Goal: Task Accomplishment & Management: Manage account settings

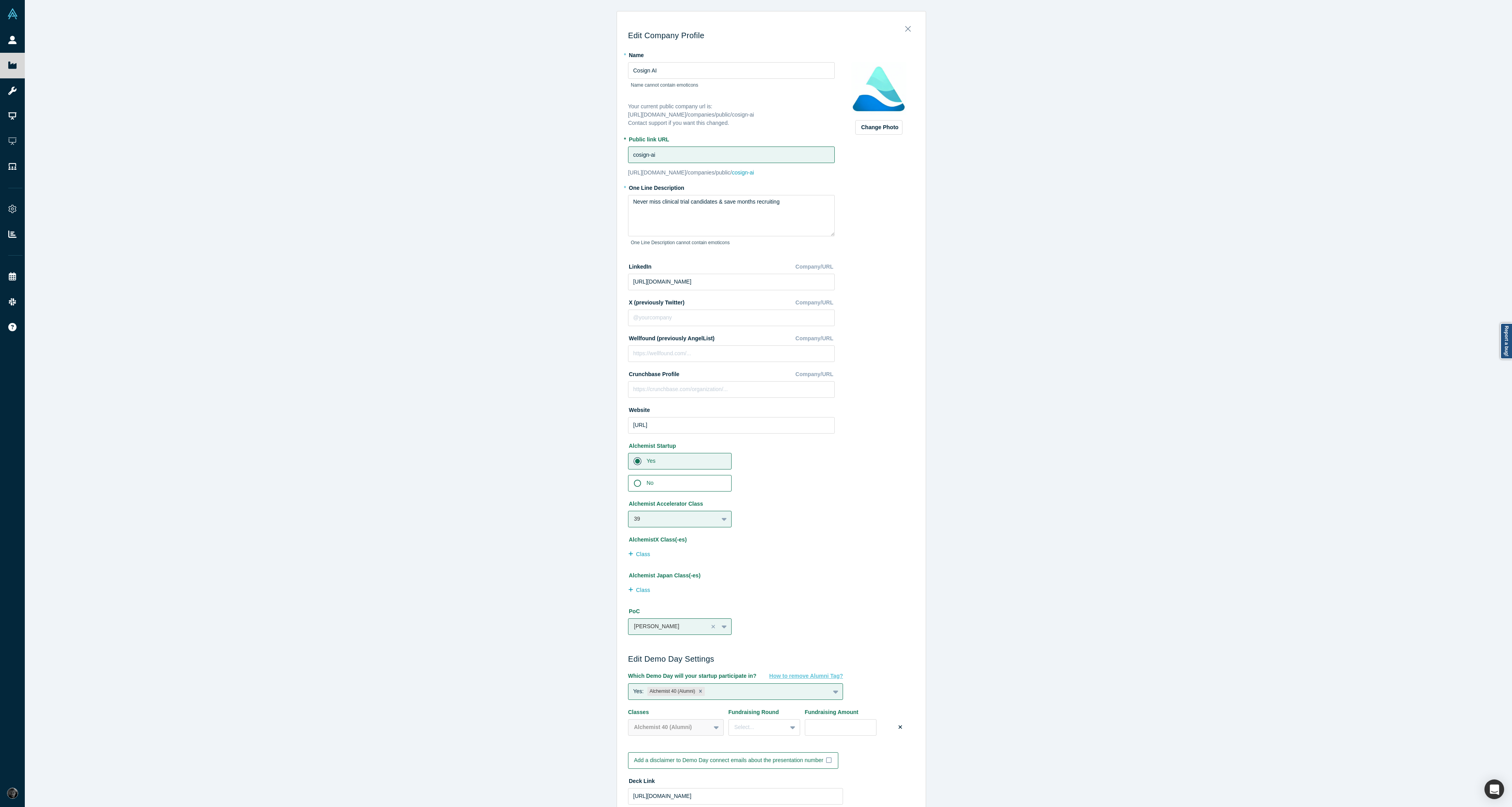
scroll to position [241, 0]
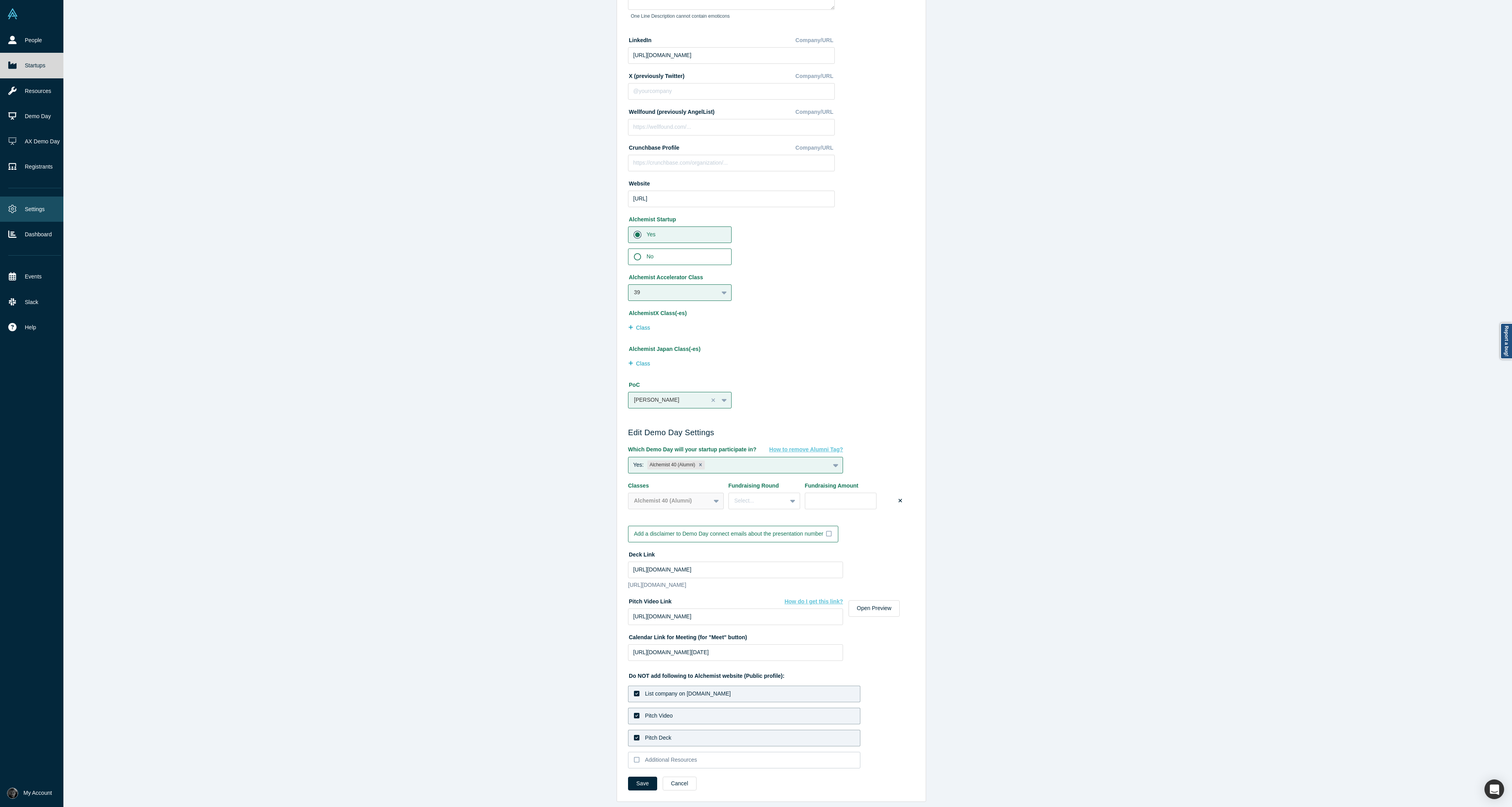
click at [15, 213] on link "Settings" at bounding box center [34, 209] width 70 height 25
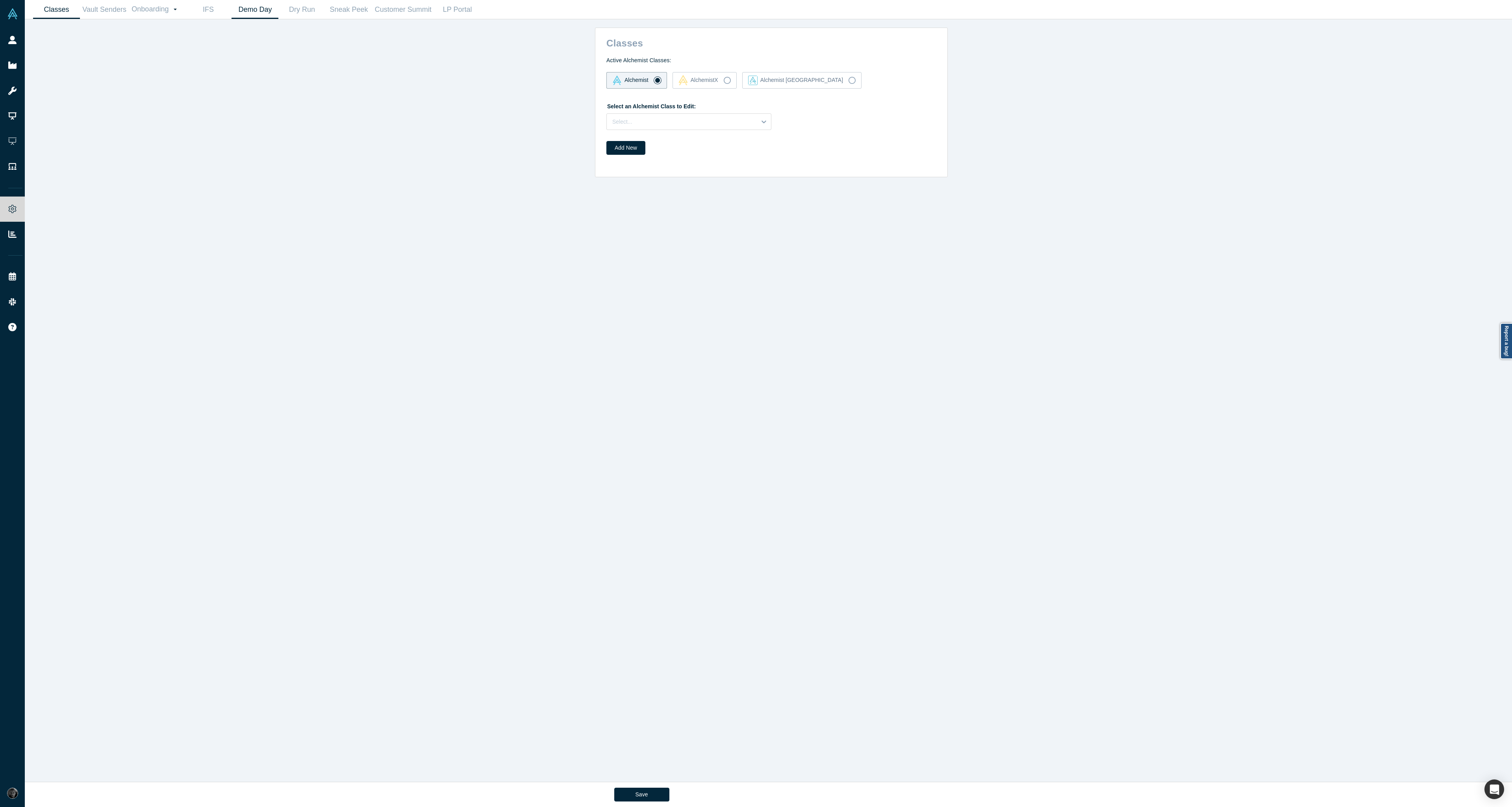
click at [248, 4] on link "Demo Day" at bounding box center [254, 10] width 47 height 18
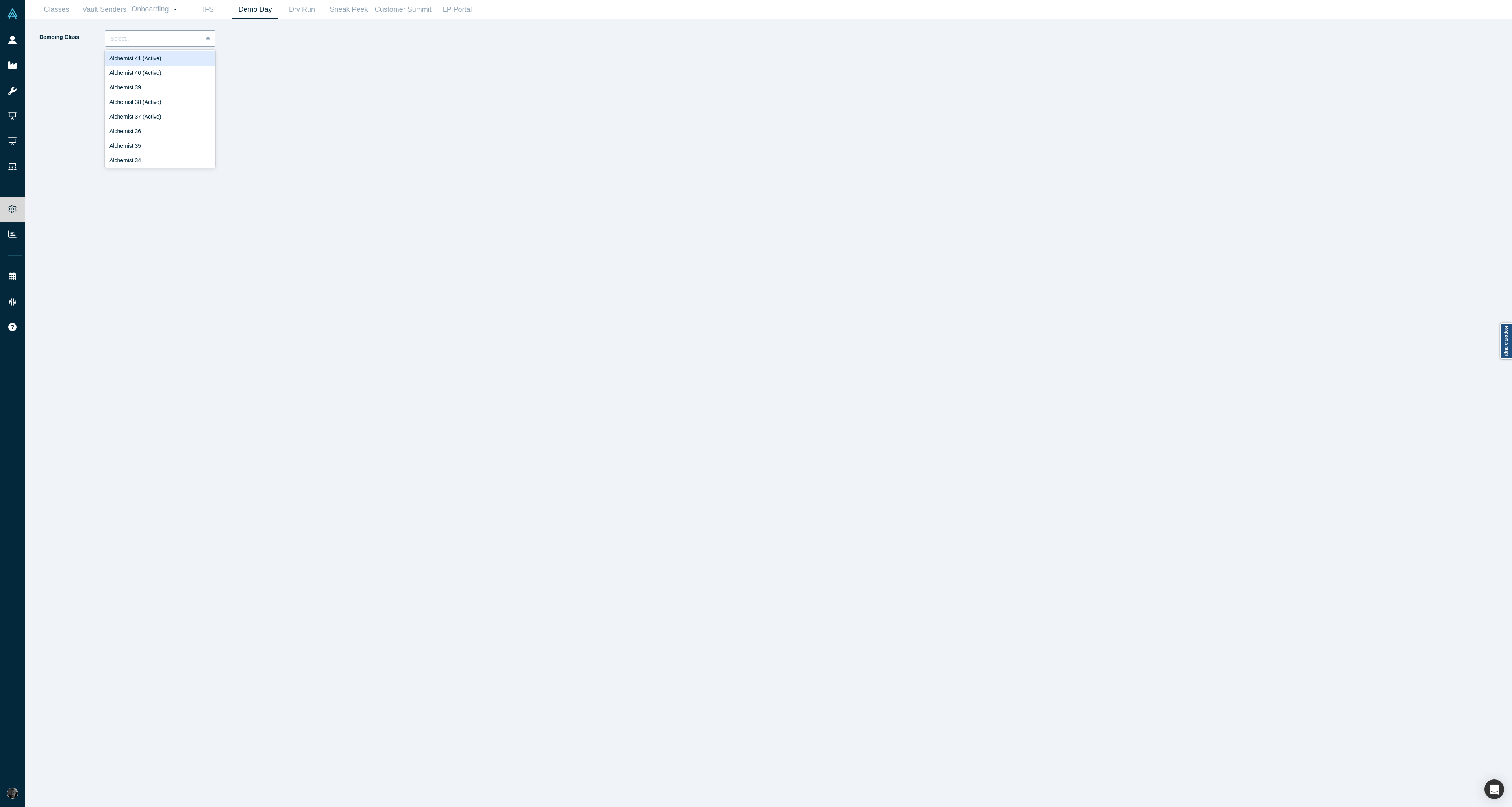
click at [180, 37] on div at bounding box center [153, 39] width 86 height 10
click at [183, 70] on div "Alchemist 40 (Active)" at bounding box center [160, 73] width 111 height 15
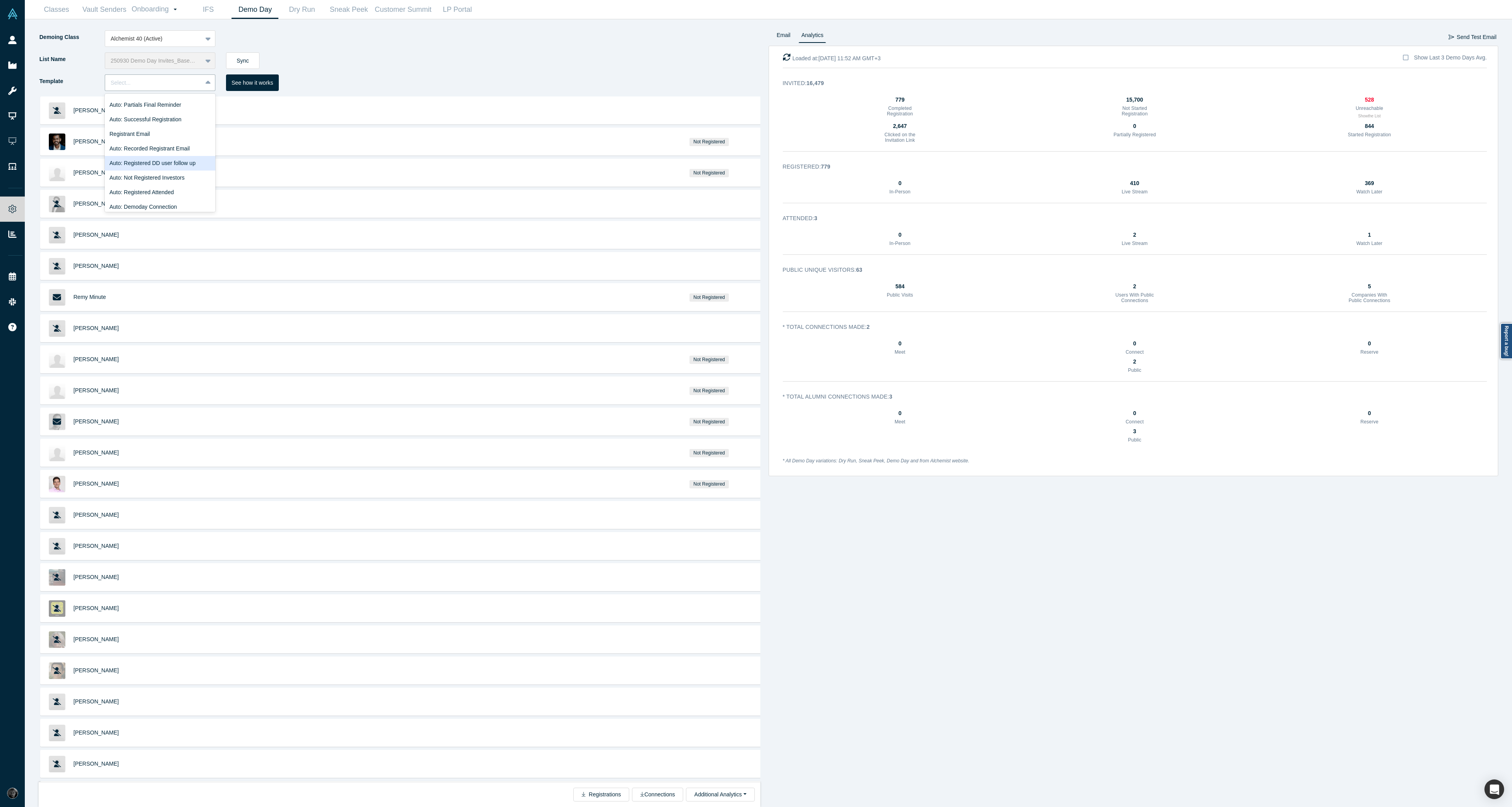
scroll to position [95, 0]
click at [184, 154] on div "Auto: Registered DD user follow up" at bounding box center [160, 153] width 111 height 15
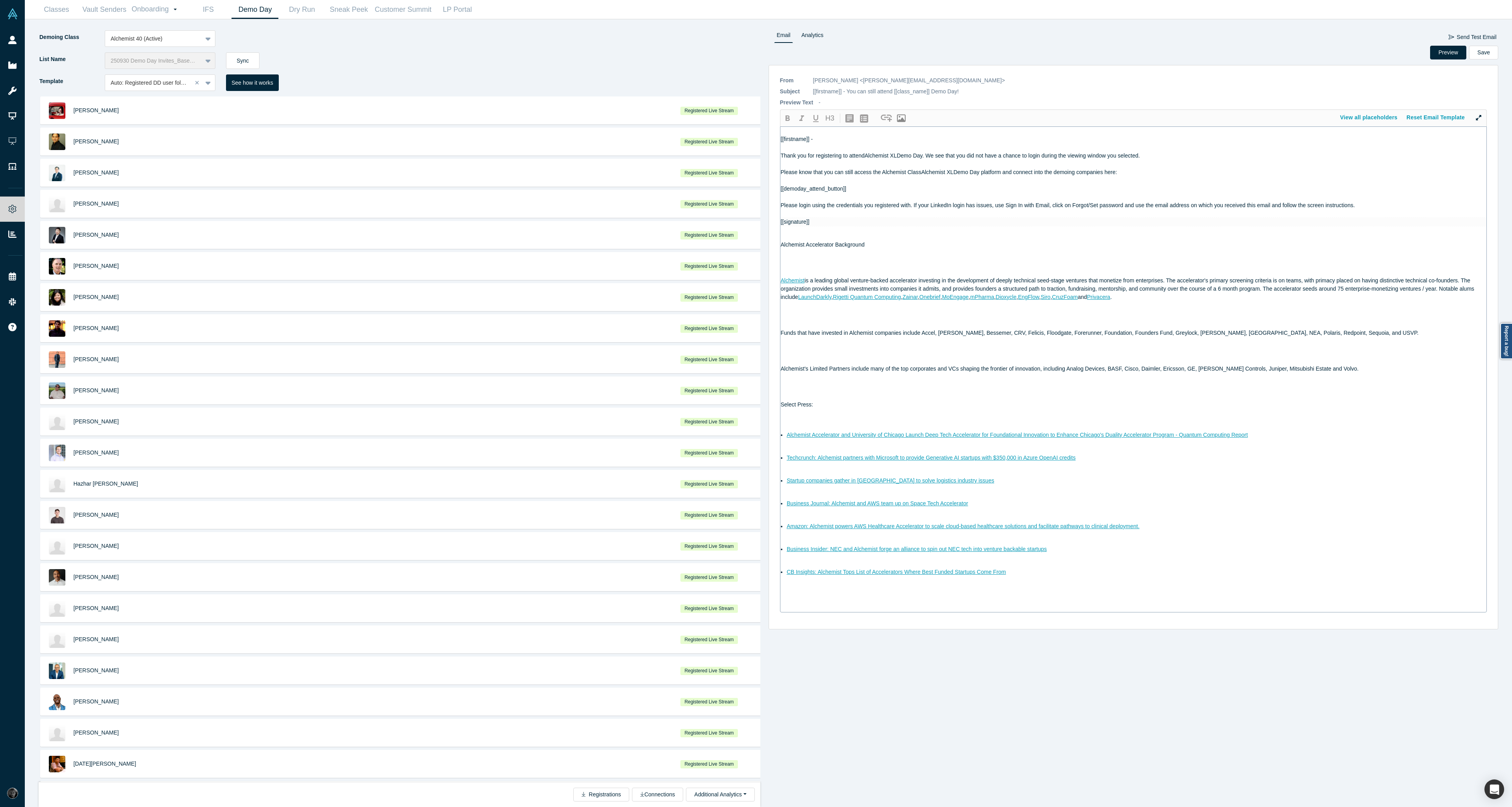
click at [801, 197] on div at bounding box center [1134, 197] width 706 height 8
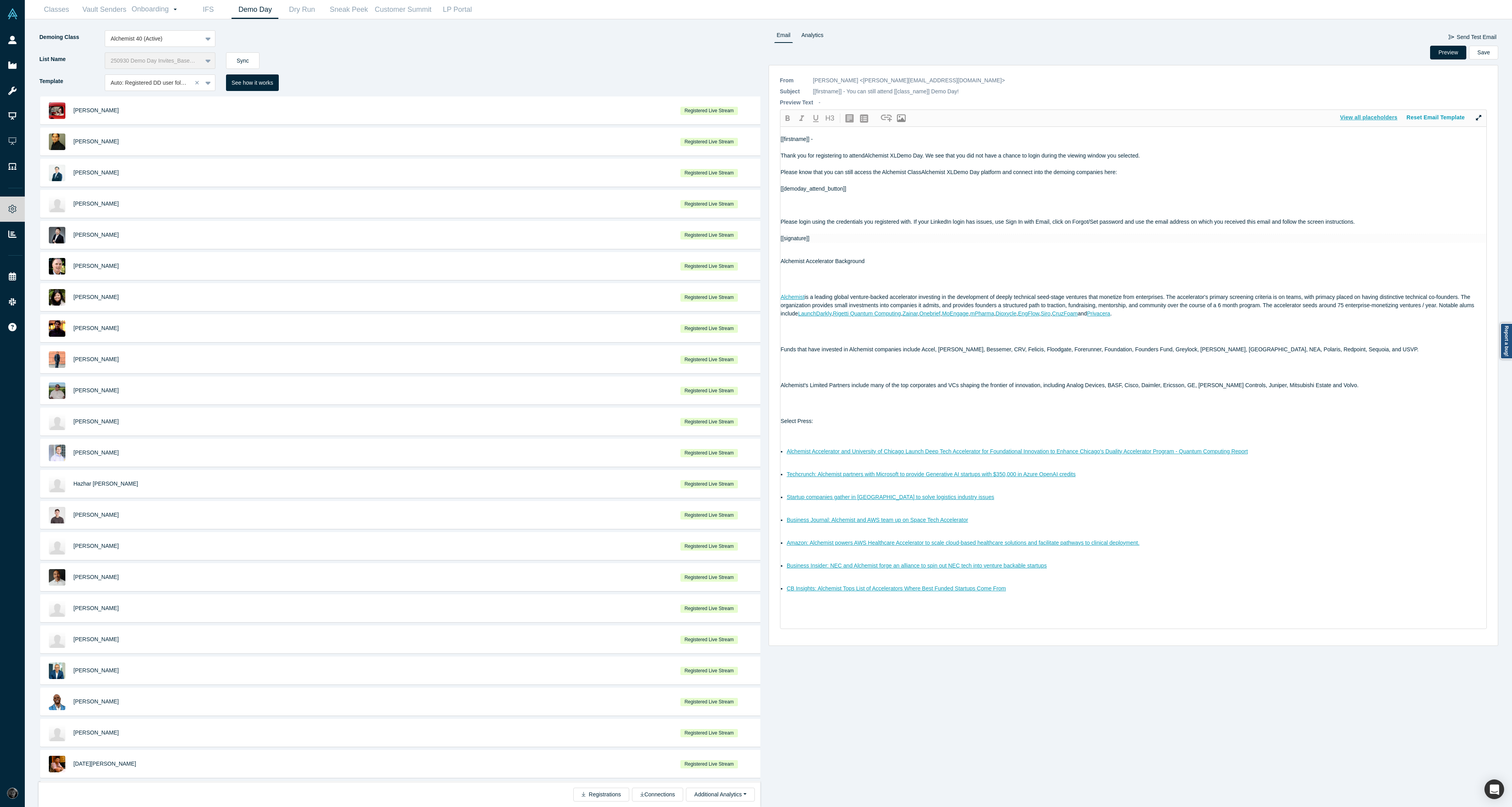
click at [1378, 118] on button "View all placeholders" at bounding box center [1369, 117] width 67 height 14
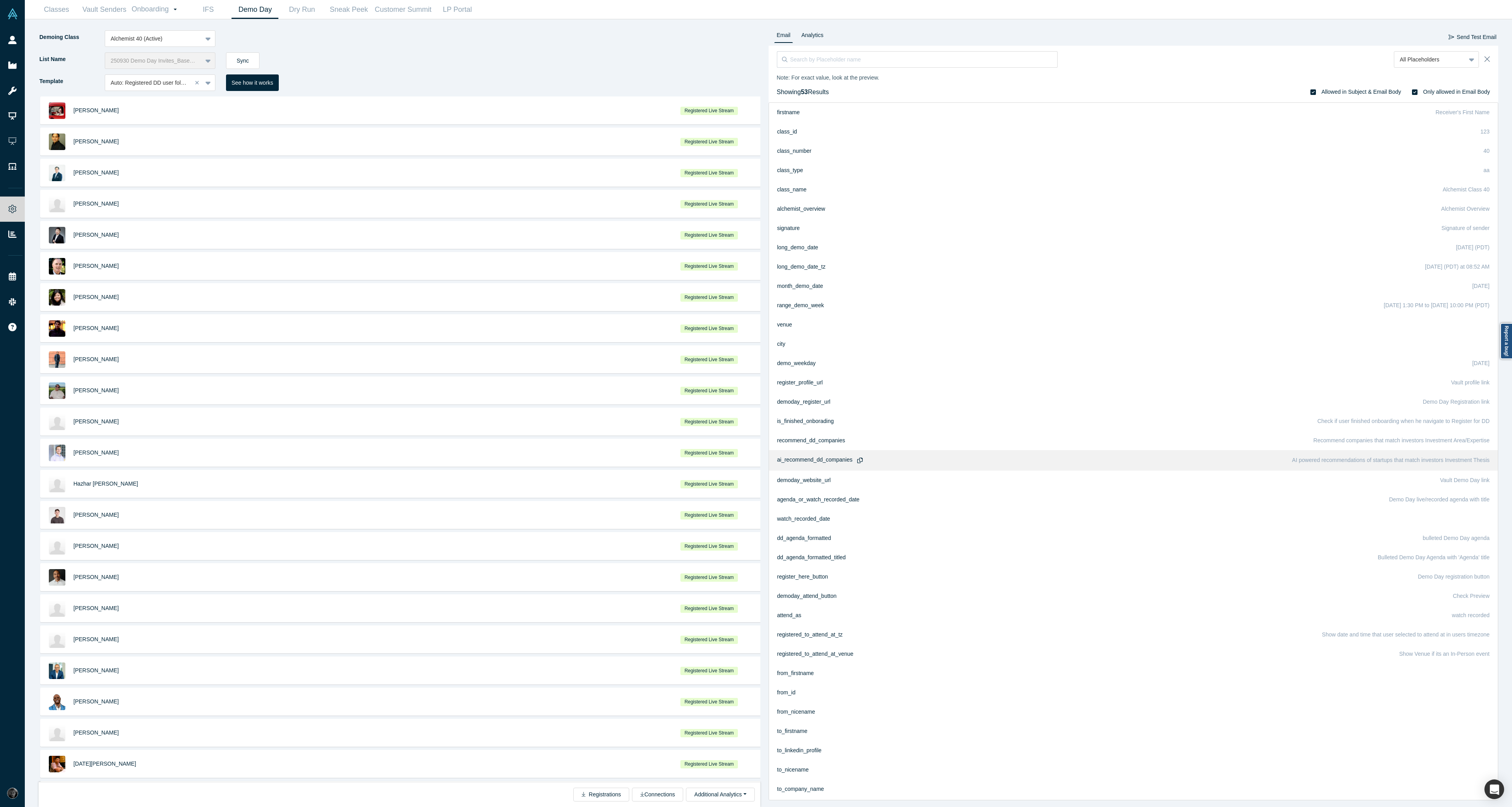
click at [953, 457] on div "ai_recommend_dd_companies AI powered recommendations of startups that match inv…" at bounding box center [1134, 460] width 713 height 10
click at [861, 460] on icon "button" at bounding box center [860, 460] width 6 height 6
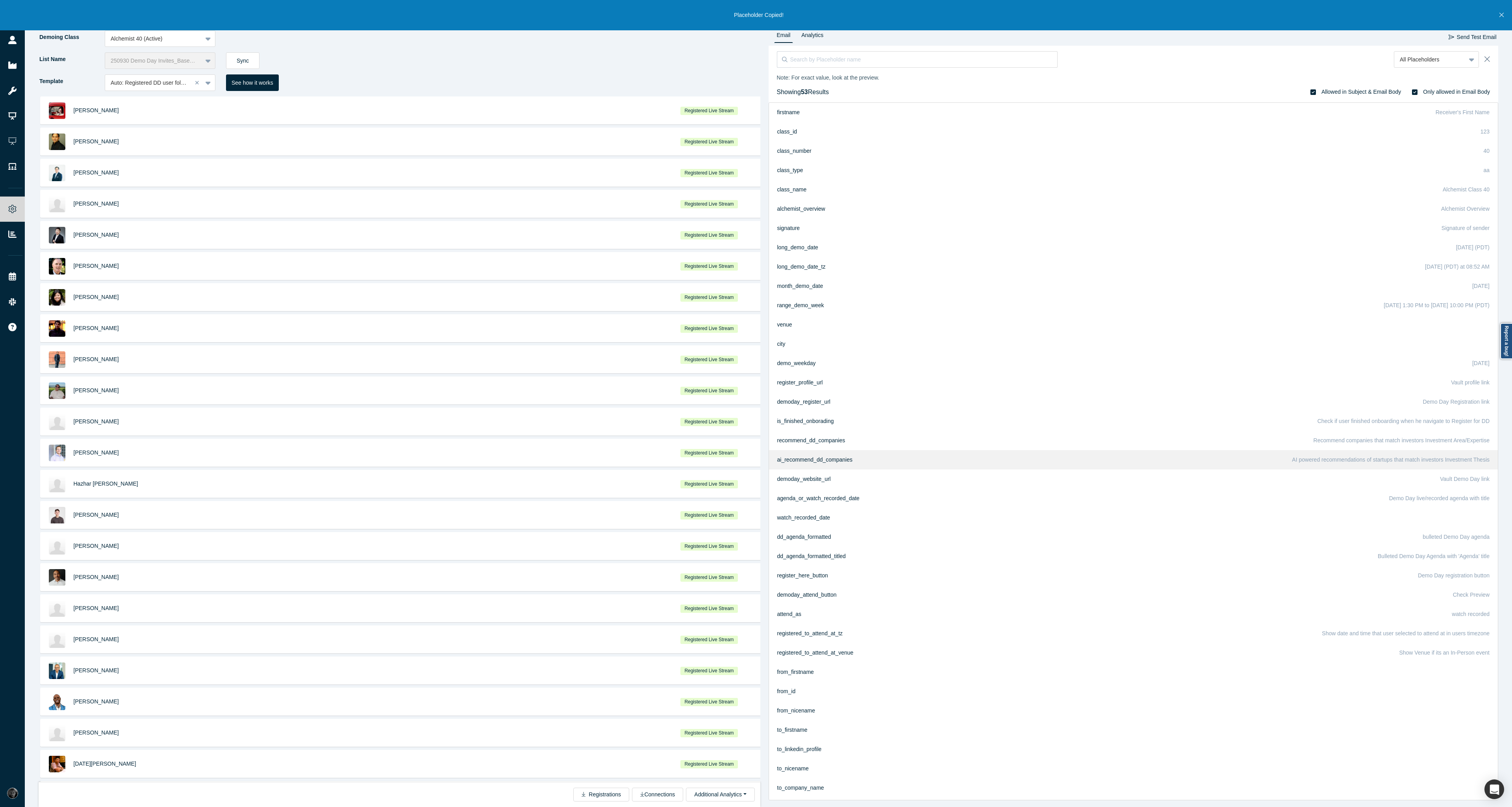
click at [1490, 59] on div "All Placeholders Note: For exact value, look at the preview. Showing 53 Results…" at bounding box center [1134, 74] width 730 height 56
click at [1488, 61] on icon "Close" at bounding box center [1487, 59] width 5 height 9
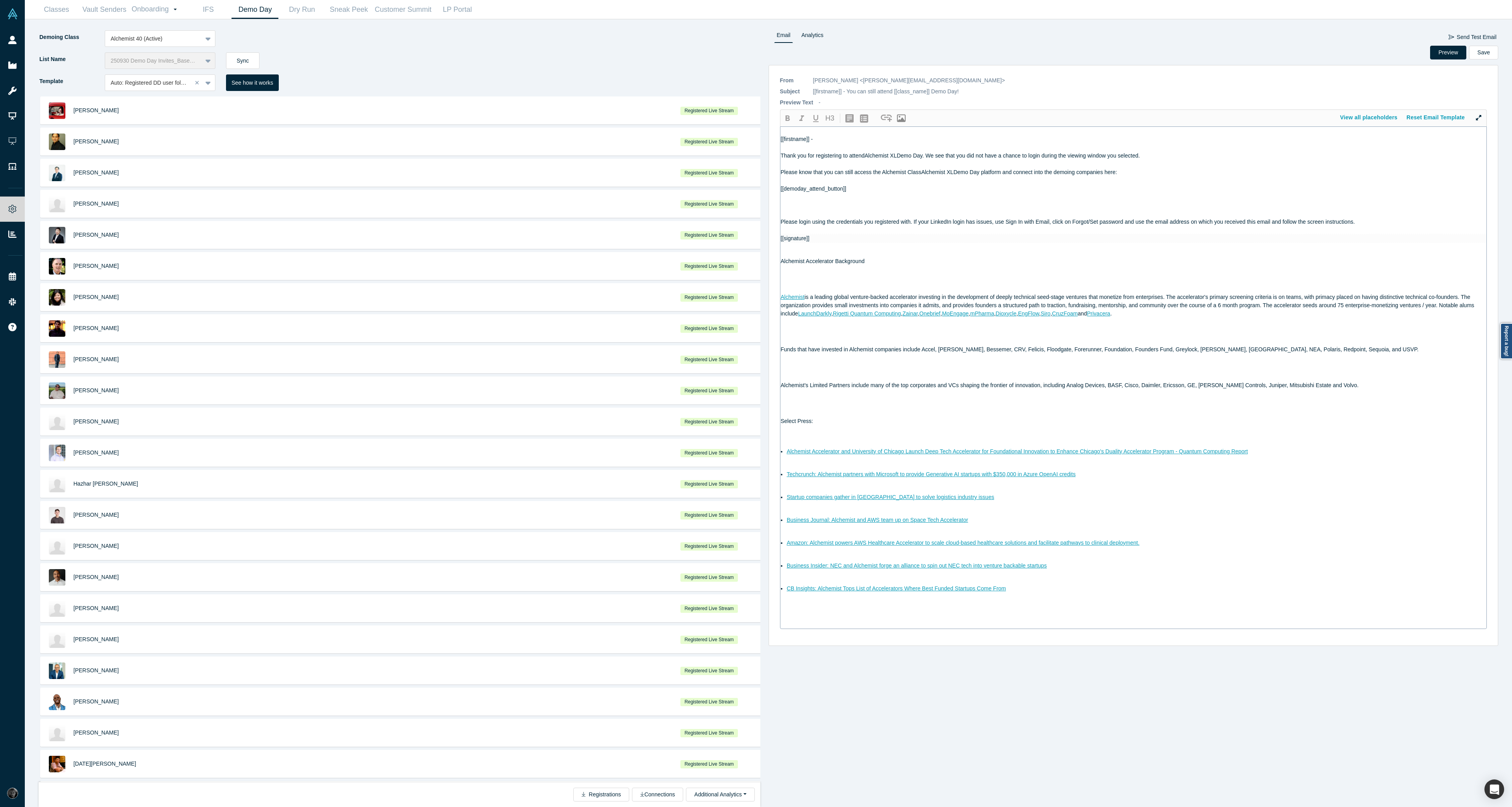
click at [801, 205] on div at bounding box center [1134, 205] width 706 height 8
click at [1447, 50] on button "Preview" at bounding box center [1448, 52] width 36 height 14
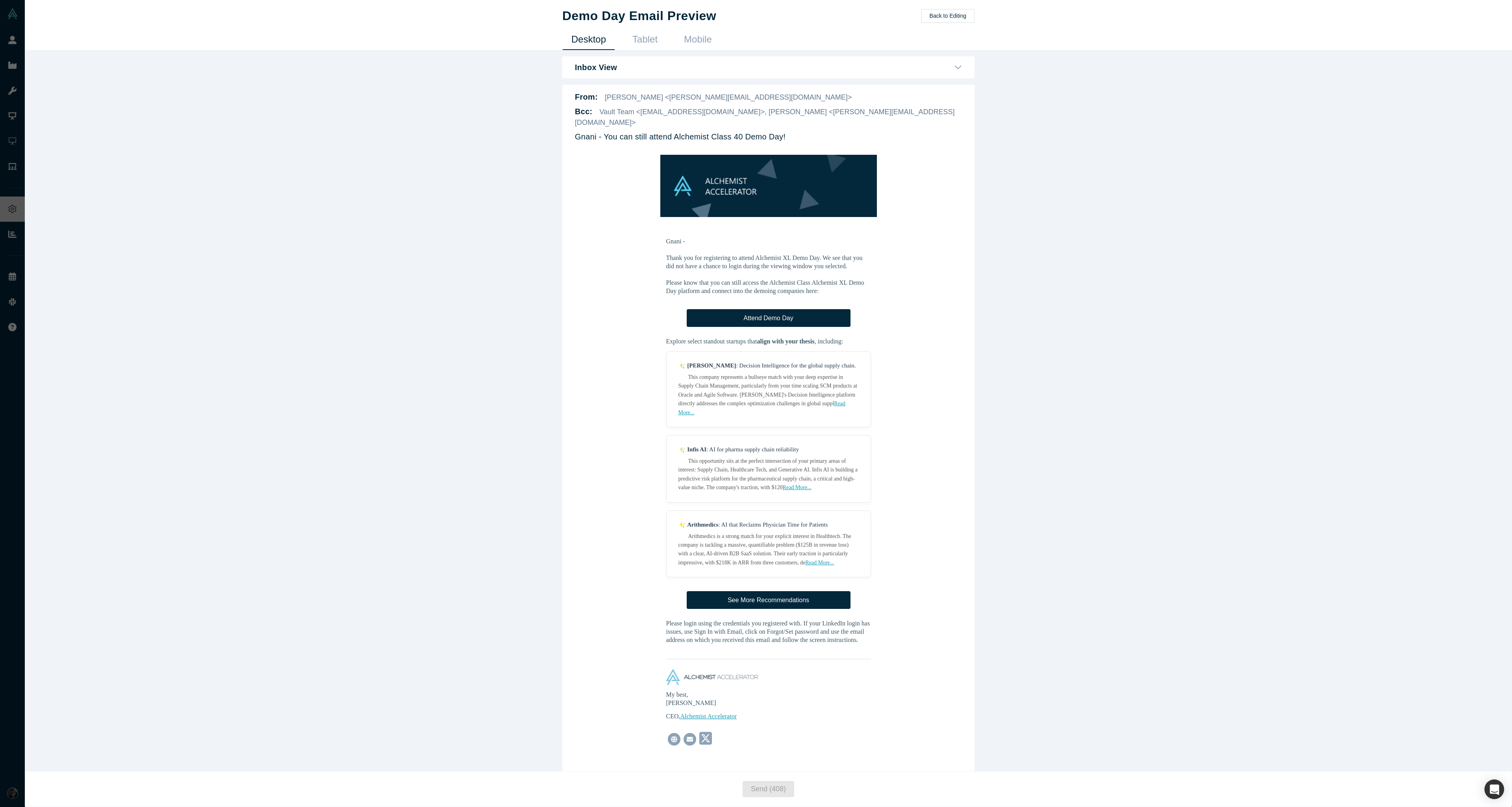
scroll to position [0, 0]
click at [937, 17] on button "Back to Editing" at bounding box center [948, 15] width 53 height 14
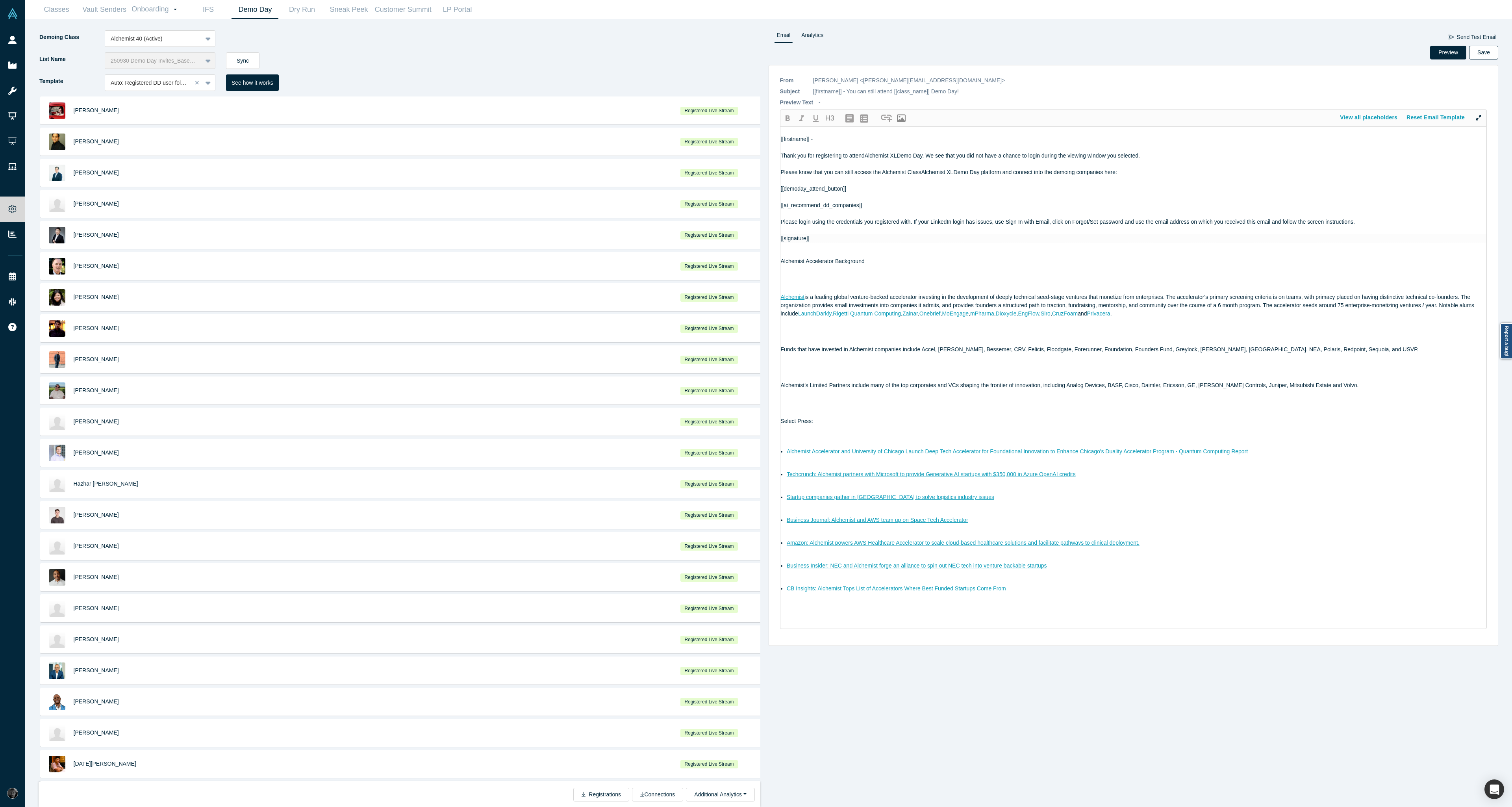
click at [1488, 52] on button "Save" at bounding box center [1483, 52] width 29 height 14
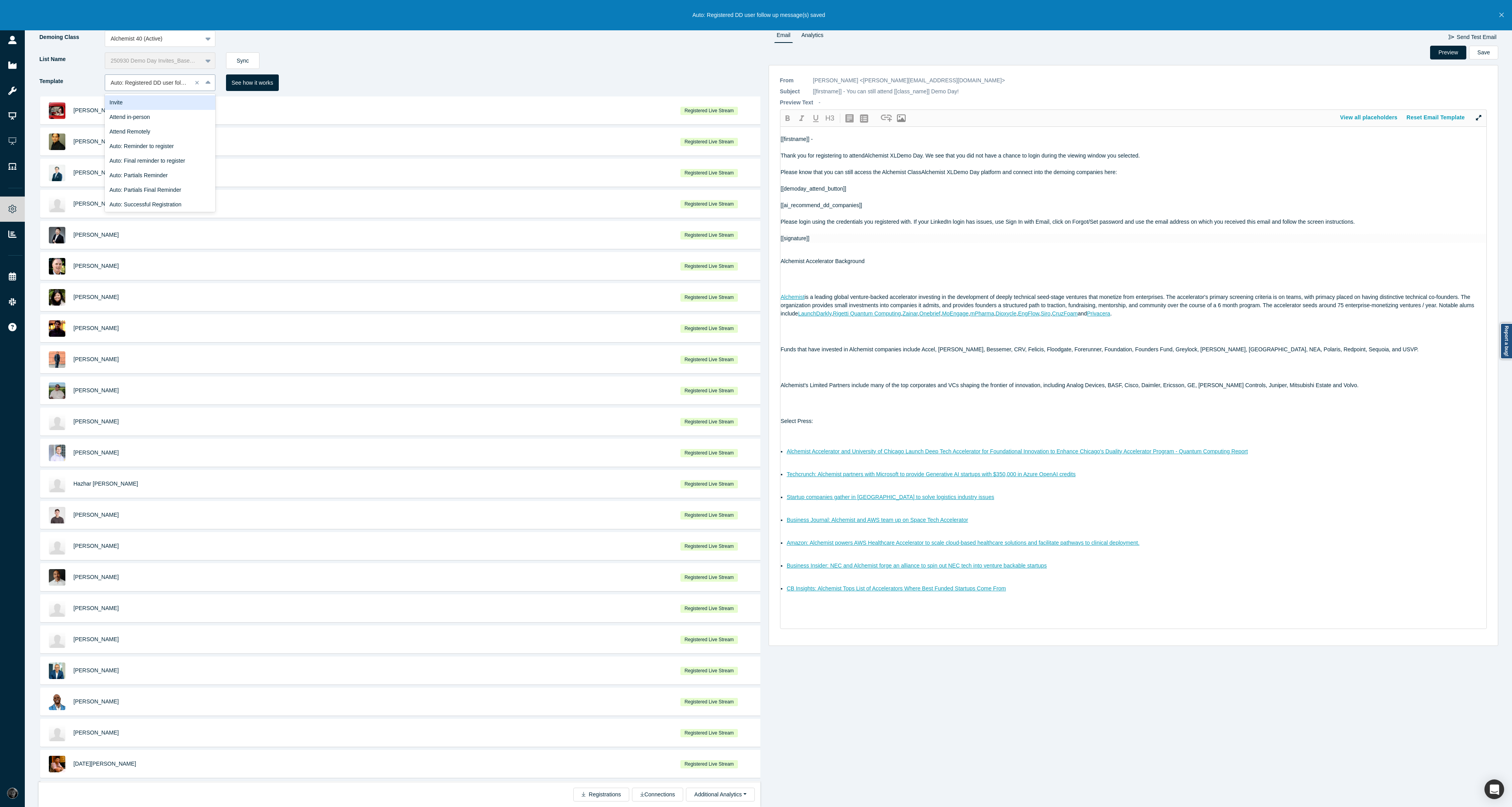
click at [186, 82] on div at bounding box center [149, 83] width 76 height 10
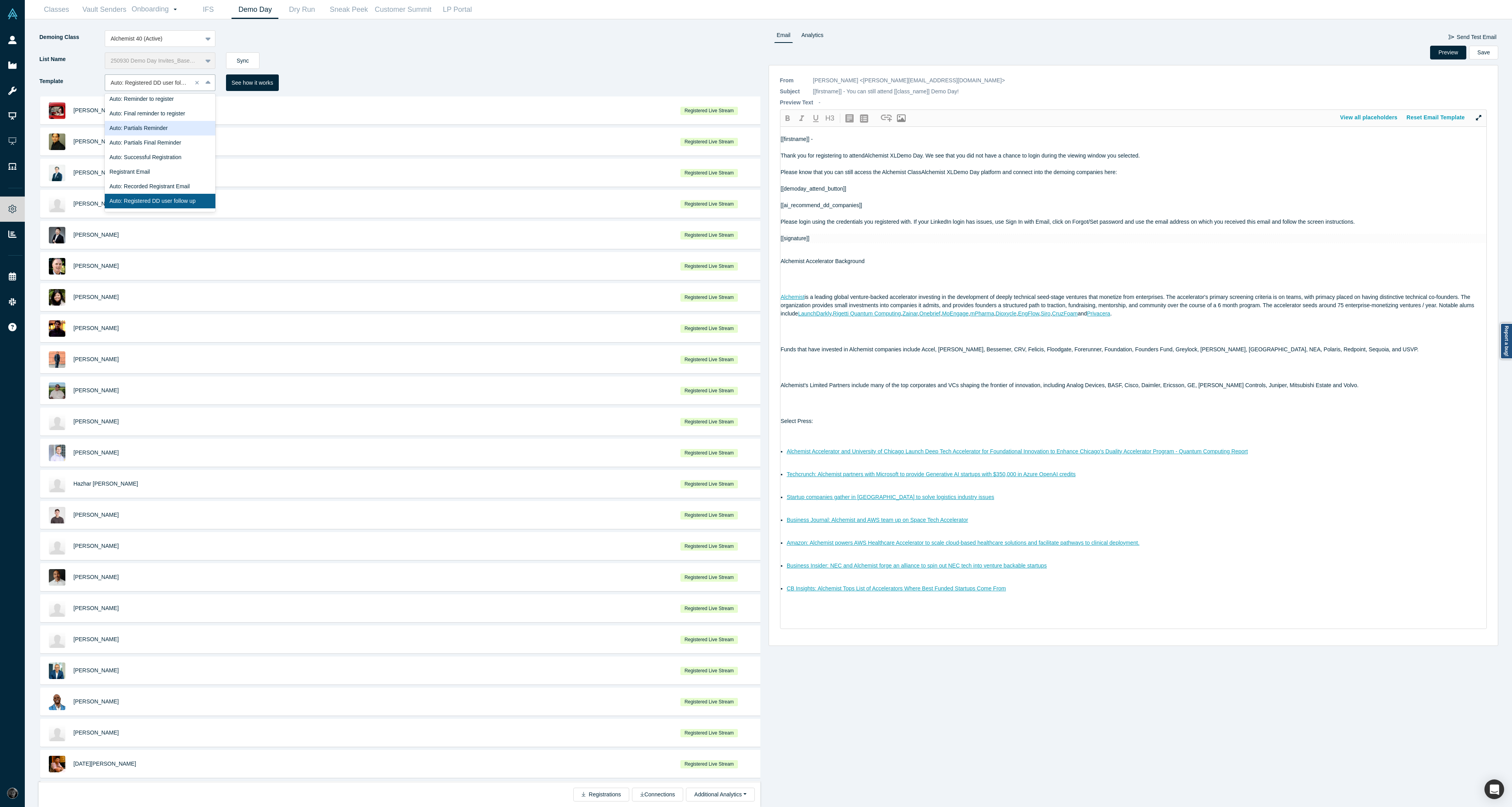
scroll to position [95, 0]
click at [178, 141] on div "Auto: Recorded Registrant Email" at bounding box center [160, 139] width 111 height 15
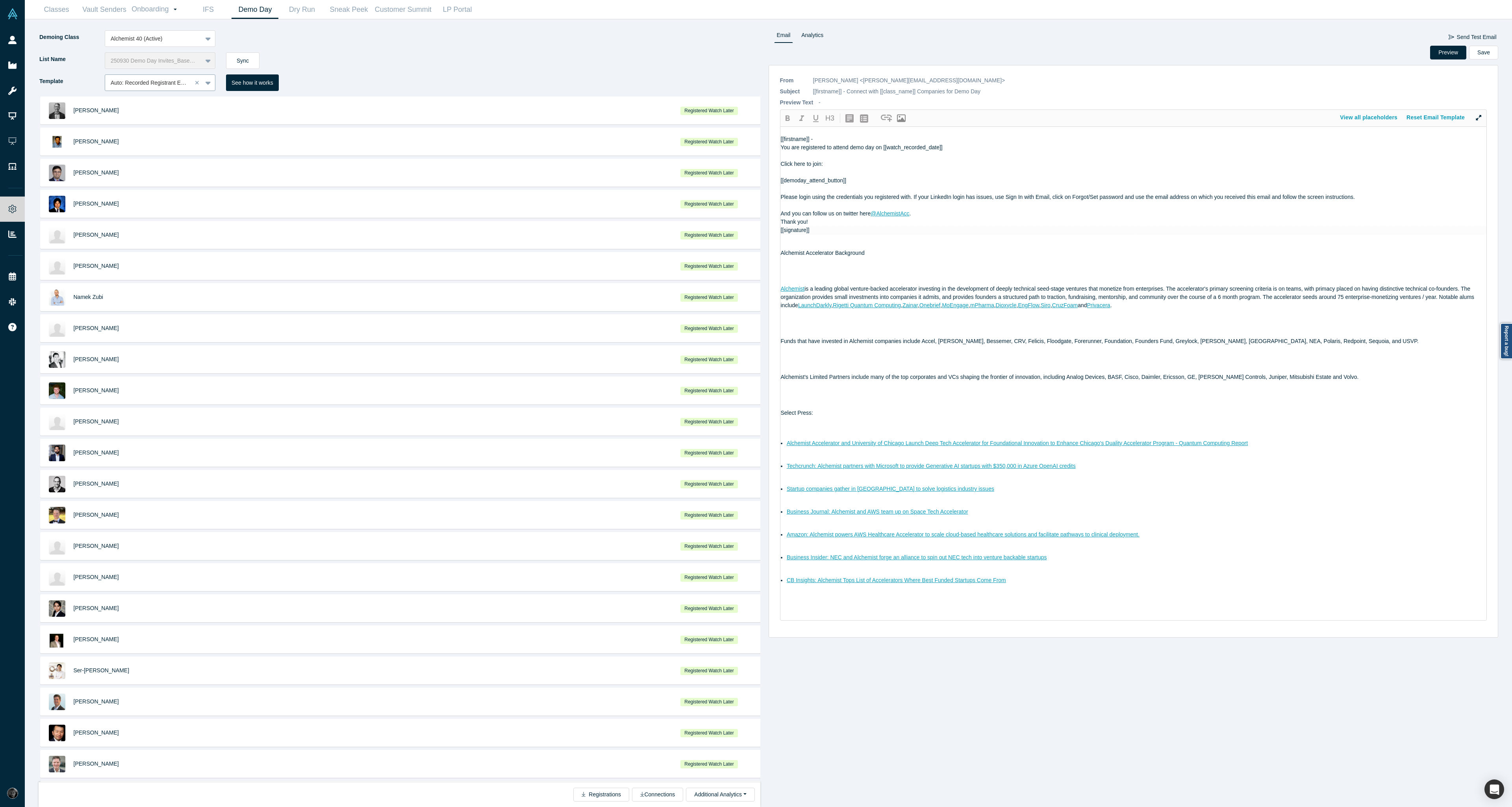
click at [145, 82] on div at bounding box center [149, 83] width 76 height 10
click at [180, 152] on div "Auto: Demoday Connection" at bounding box center [160, 150] width 111 height 15
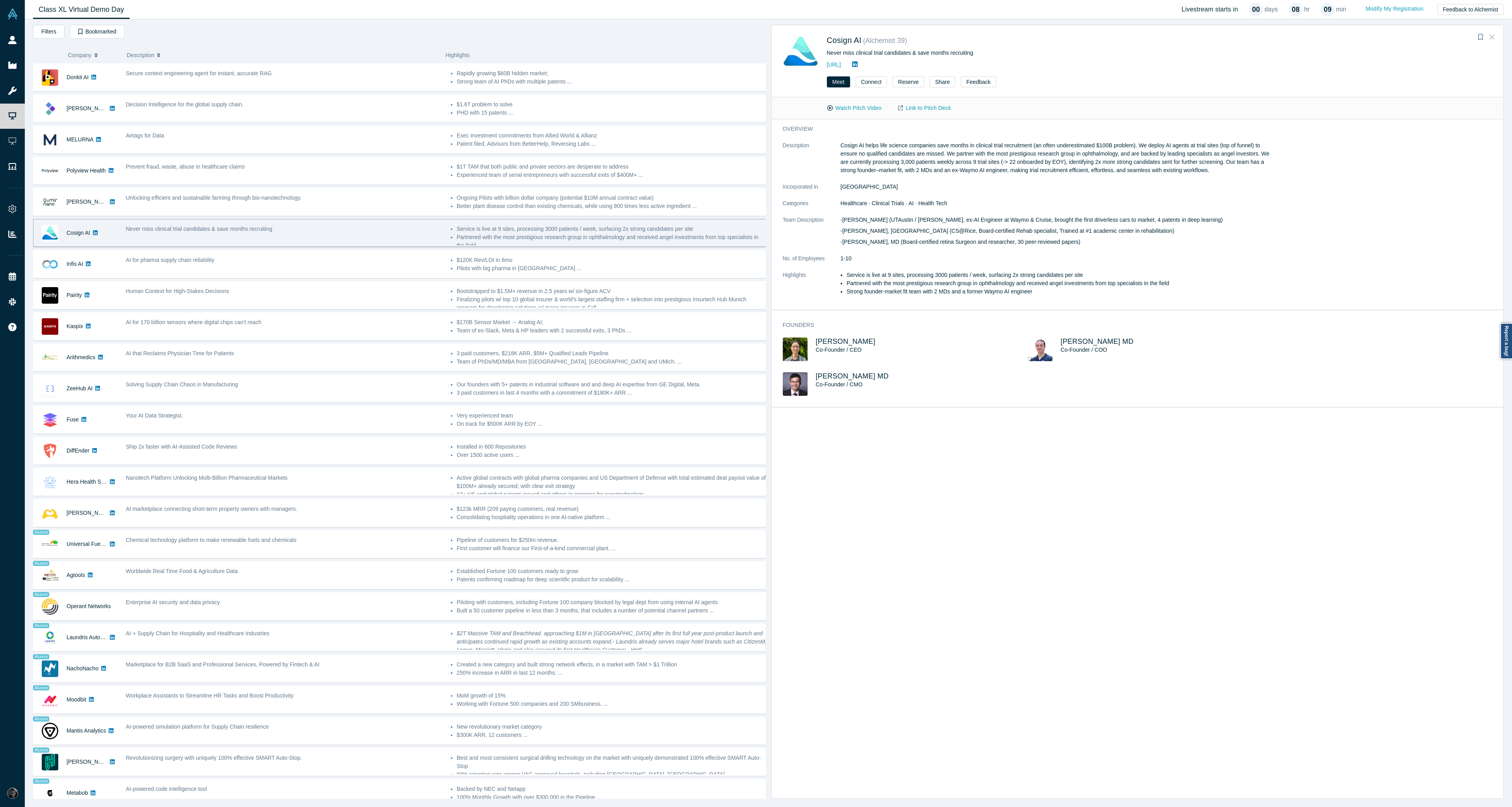
click at [1494, 37] on icon "Close" at bounding box center [1492, 37] width 5 height 7
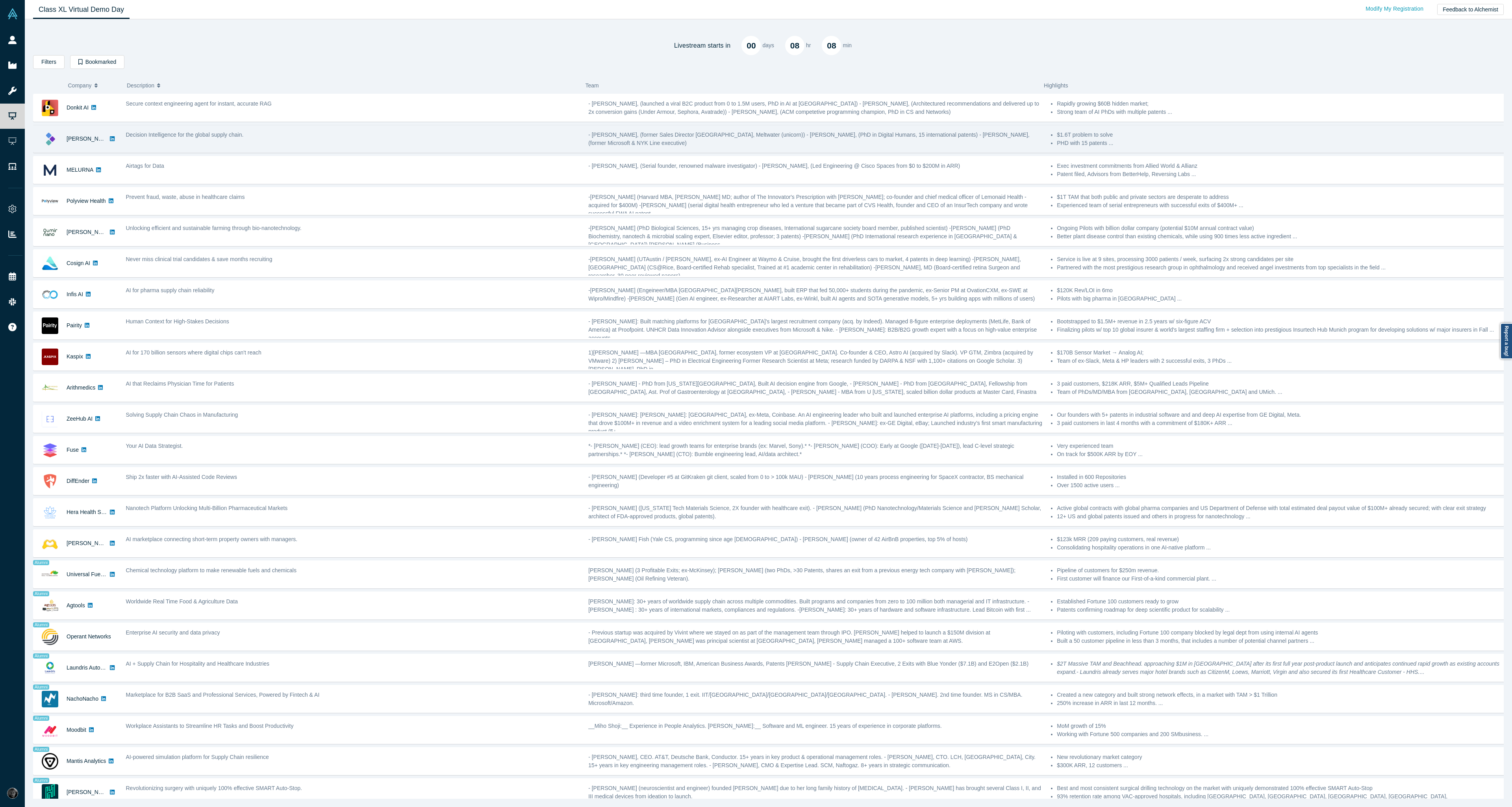
click at [524, 147] on div "Decision Intelligence for the global supply chain." at bounding box center [353, 139] width 463 height 25
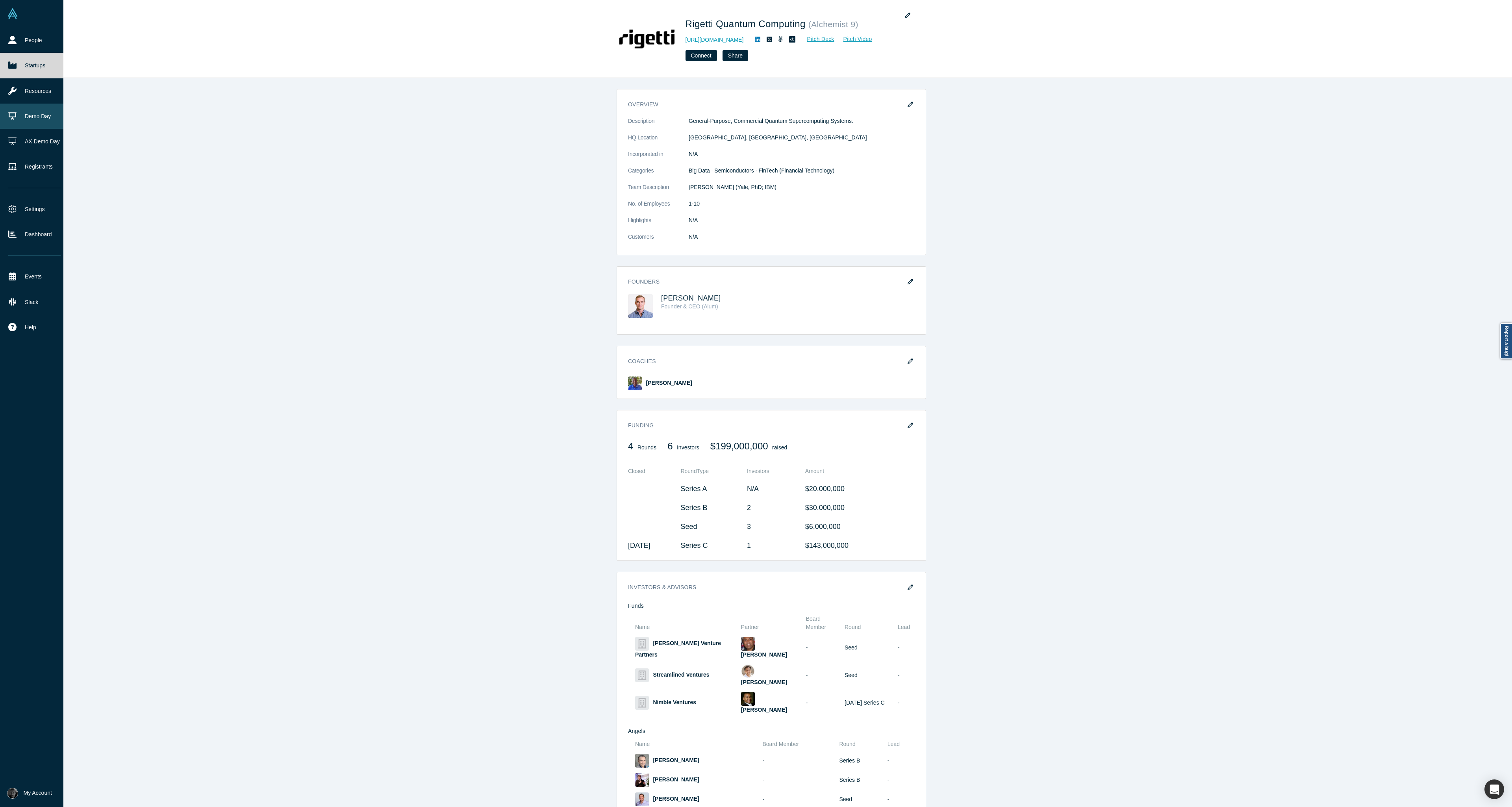
click at [15, 120] on icon at bounding box center [12, 116] width 8 height 8
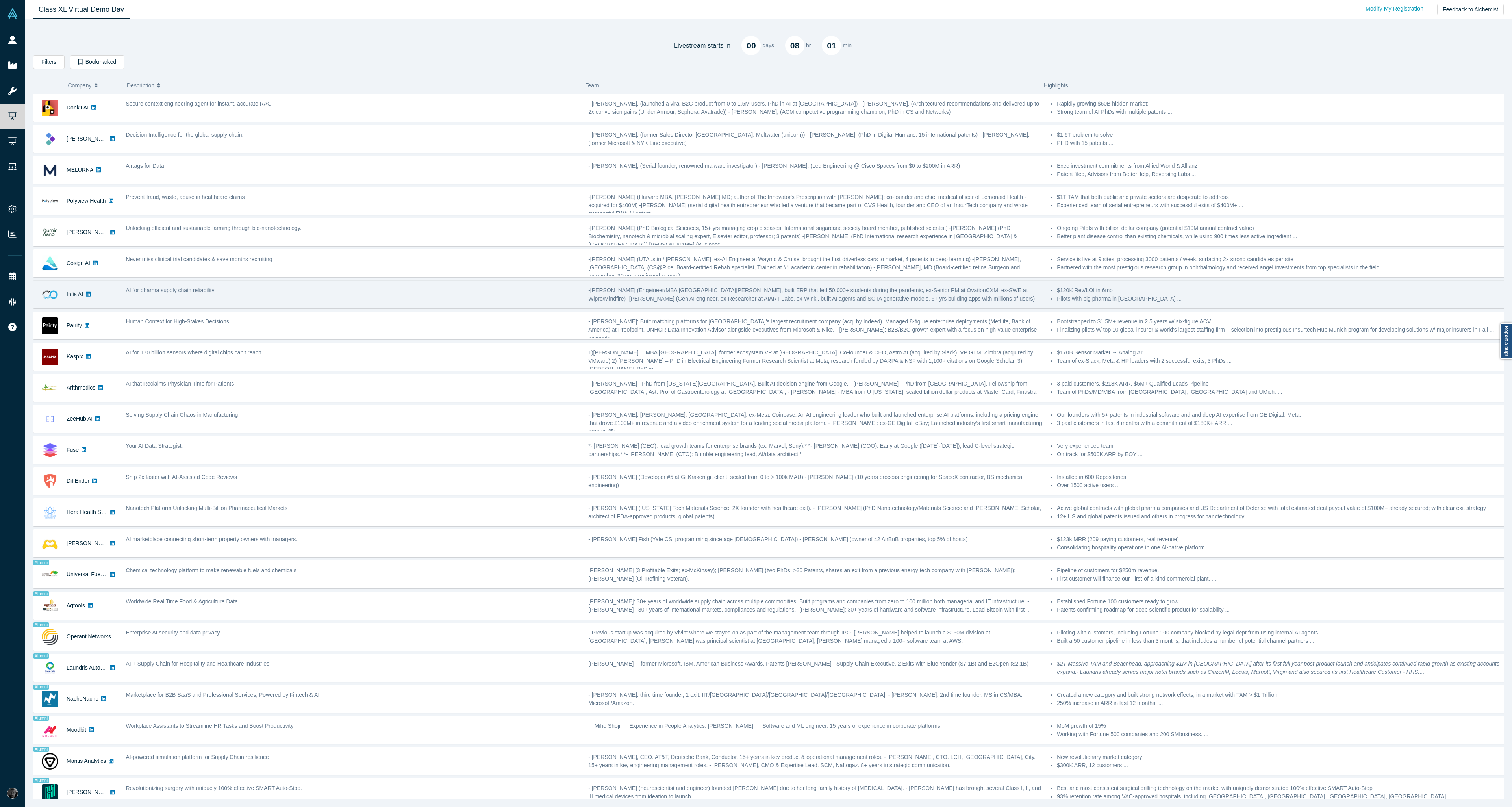
drag, startPoint x: 446, startPoint y: 71, endPoint x: 499, endPoint y: 293, distance: 228.2
click at [499, 293] on div "Livestream starts in 00 days 08 hr 01 min Filters AI Artificial Intelligence AI…" at bounding box center [769, 412] width 1471 height 774
